Goal: Information Seeking & Learning: Find specific fact

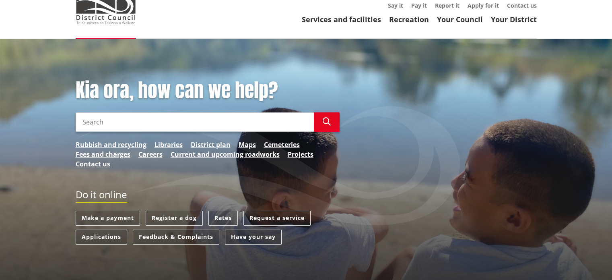
scroll to position [80, 0]
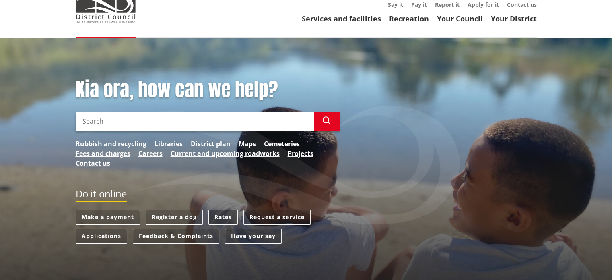
click at [224, 210] on link "Rates" at bounding box center [222, 217] width 29 height 15
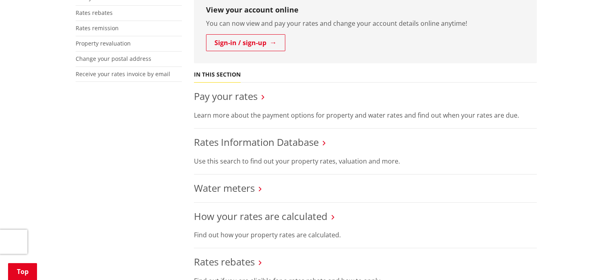
scroll to position [270, 0]
click at [312, 135] on link "Rates Information Database" at bounding box center [256, 141] width 125 height 13
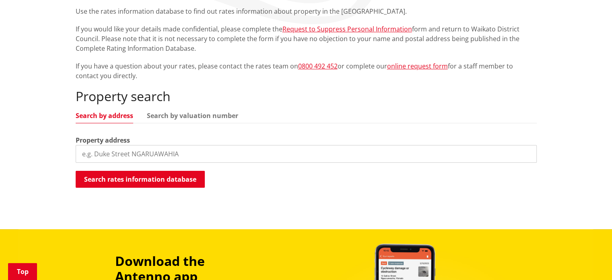
scroll to position [196, 0]
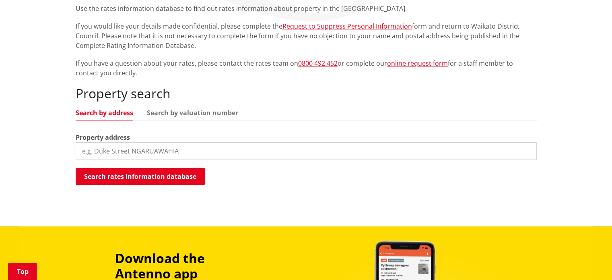
click at [150, 142] on input "search" at bounding box center [306, 151] width 461 height 18
click at [127, 142] on input "search" at bounding box center [306, 151] width 461 height 18
type input "390 marychurch"
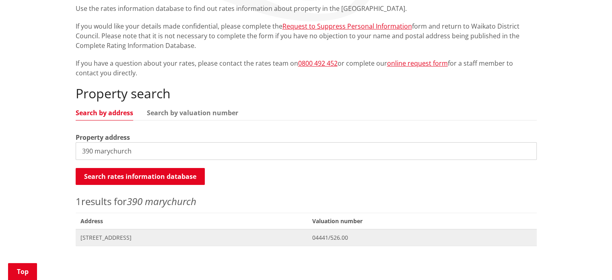
click at [129, 233] on span "390 Marychurch Road TAUWHARE" at bounding box center [191, 237] width 222 height 8
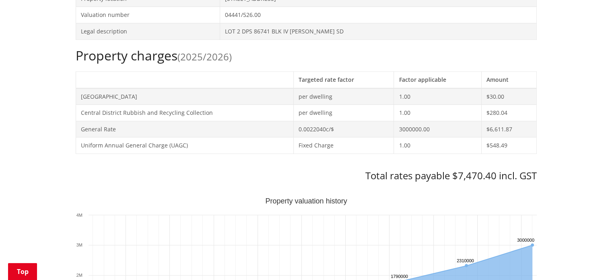
scroll to position [342, 0]
